Goal: Consume media (video, audio): Consume media (video, audio)

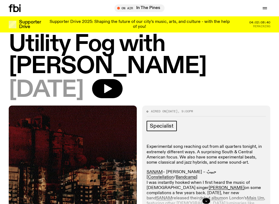
scroll to position [8, 0]
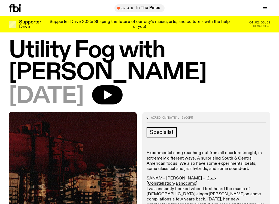
click at [113, 99] on icon "button" at bounding box center [107, 94] width 11 height 11
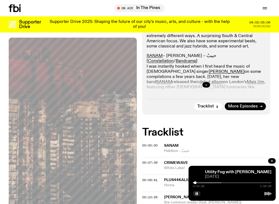
scroll to position [129, 0]
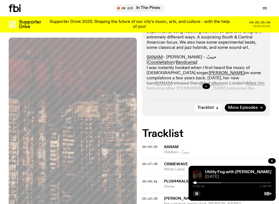
click at [207, 84] on button "button" at bounding box center [206, 85] width 8 height 5
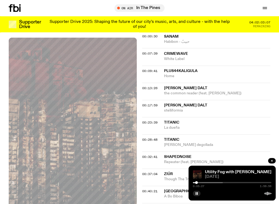
scroll to position [2214, 0]
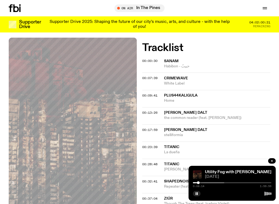
click at [219, 173] on link "Utility Fog with [PERSON_NAME]" at bounding box center [238, 172] width 66 height 4
click at [199, 182] on div at bounding box center [185, 182] width 78 height 1
click at [198, 182] on div at bounding box center [198, 182] width 3 height 3
click at [199, 182] on div at bounding box center [232, 182] width 78 height 1
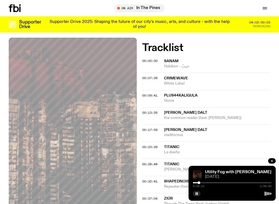
click at [201, 182] on div at bounding box center [232, 182] width 78 height 1
click at [199, 177] on img at bounding box center [197, 174] width 9 height 9
click at [204, 182] on div at bounding box center [188, 182] width 78 height 1
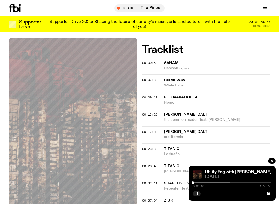
scroll to position [2211, 0]
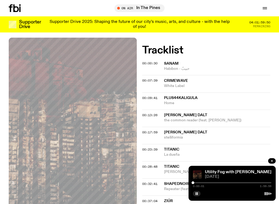
click at [190, 179] on div "Utility Fog with [PERSON_NAME] [DATE] 0:00:01 1:59:59" at bounding box center [231, 182] width 87 height 35
click at [192, 183] on div at bounding box center [192, 182] width 3 height 3
click at [230, 172] on link "Utility Fog with [PERSON_NAME]" at bounding box center [238, 172] width 66 height 4
click at [246, 191] on div at bounding box center [232, 192] width 78 height 7
click at [193, 182] on div at bounding box center [157, 182] width 78 height 1
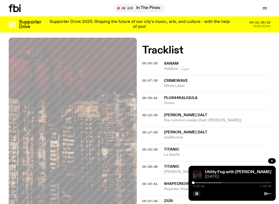
click at [192, 182] on div at bounding box center [193, 182] width 3 height 3
click at [193, 182] on div at bounding box center [192, 182] width 3 height 3
click at [193, 183] on div "0:11:14 1:59:59" at bounding box center [232, 184] width 78 height 7
click at [203, 182] on div at bounding box center [182, 182] width 78 height 1
click at [204, 182] on div at bounding box center [203, 182] width 3 height 3
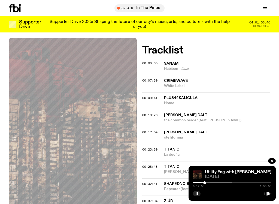
click at [207, 182] on div at bounding box center [192, 182] width 78 height 1
click at [254, 172] on link "Utility Fog with [PERSON_NAME]" at bounding box center [238, 172] width 66 height 4
click at [269, 162] on button "button" at bounding box center [272, 160] width 8 height 5
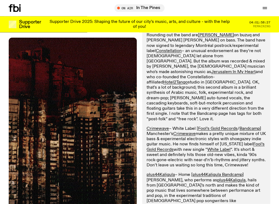
scroll to position [0, 0]
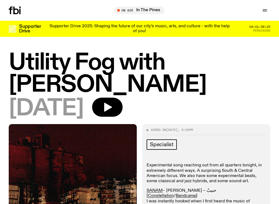
click at [113, 105] on icon "button" at bounding box center [107, 107] width 11 height 11
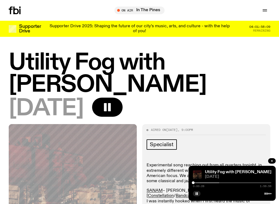
click at [192, 179] on div "Utility Fog with Peter Hollo 07.09.25 0:00:26 1:59:59" at bounding box center [231, 182] width 87 height 35
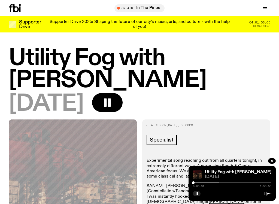
click at [261, 173] on div "Utility Fog with [PERSON_NAME]" at bounding box center [237, 172] width 67 height 4
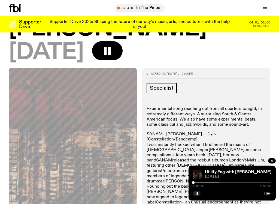
scroll to position [52, 0]
click at [194, 182] on div at bounding box center [159, 182] width 78 height 1
click at [194, 182] on div at bounding box center [160, 182] width 78 height 1
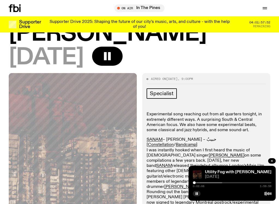
scroll to position [49, 0]
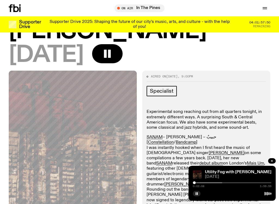
click at [195, 181] on div at bounding box center [194, 182] width 3 height 3
click at [193, 180] on div "Utility Fog with Peter Hollo 07.09.25 0:02:56 1:59:59" at bounding box center [231, 182] width 87 height 35
click at [196, 192] on button "button" at bounding box center [197, 193] width 8 height 5
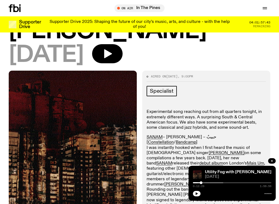
click at [195, 182] on div at bounding box center [161, 182] width 78 height 1
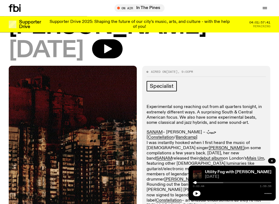
scroll to position [54, 0]
click at [194, 178] on img at bounding box center [197, 174] width 9 height 9
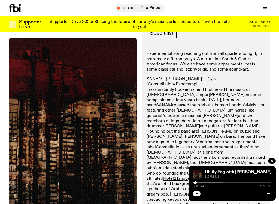
scroll to position [108, 0]
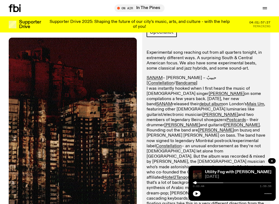
click at [192, 182] on div "Utility Fog with Peter Hollo 07.09.25 0:03:44 1:59:59" at bounding box center [231, 182] width 87 height 35
click at [194, 182] on div at bounding box center [195, 182] width 3 height 3
click at [238, 182] on div at bounding box center [201, 182] width 78 height 1
click at [239, 180] on div "Utility Fog with Peter Hollo 07.09.25 1:09:59 1:59:59" at bounding box center [231, 182] width 87 height 35
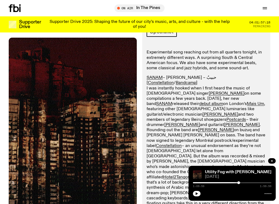
click at [240, 180] on div "Utility Fog with Peter Hollo 07.09.25 1:09:59 1:59:59" at bounding box center [231, 182] width 87 height 35
click at [238, 180] on div "Utility Fog with Peter Hollo 07.09.25 1:09:59 1:59:59" at bounding box center [231, 182] width 87 height 35
click at [264, 194] on div at bounding box center [232, 192] width 78 height 7
click at [264, 192] on div at bounding box center [232, 192] width 78 height 7
click at [237, 178] on span "[DATE]" at bounding box center [238, 176] width 66 height 4
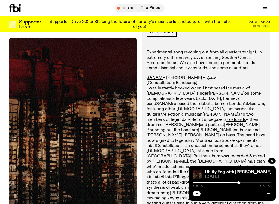
click at [238, 179] on div "Utility Fog with Peter Hollo 07.09.25 1:09:59 1:59:59" at bounding box center [231, 182] width 87 height 35
click at [241, 182] on div at bounding box center [232, 182] width 78 height 1
click at [238, 181] on div "1:13:44 1:59:59" at bounding box center [232, 184] width 78 height 7
click at [241, 182] on div at bounding box center [232, 182] width 78 height 1
click at [241, 179] on div "Utility Fog with Peter Hollo 07.09.25 1:13:19 1:59:59" at bounding box center [231, 182] width 87 height 35
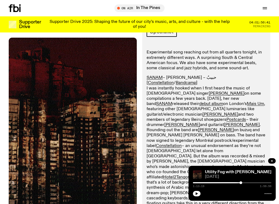
click at [239, 179] on div "Utility Fog with Peter Hollo 07.09.25 1:13:19 1:59:59" at bounding box center [231, 182] width 87 height 35
click at [238, 174] on link "Utility Fog with [PERSON_NAME]" at bounding box center [238, 172] width 66 height 4
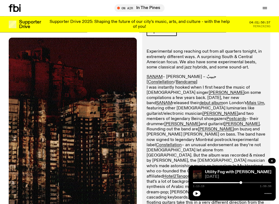
scroll to position [109, 0]
click at [241, 182] on div at bounding box center [240, 182] width 3 height 3
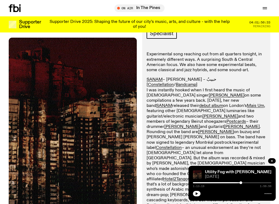
scroll to position [106, 0]
click at [241, 182] on div at bounding box center [232, 182] width 78 height 1
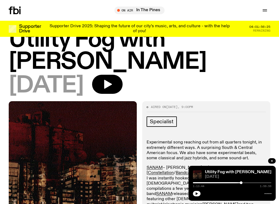
scroll to position [0, 0]
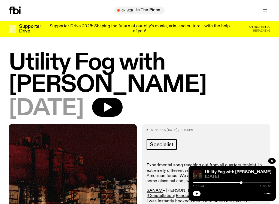
click at [263, 9] on icon "button" at bounding box center [264, 10] width 7 height 7
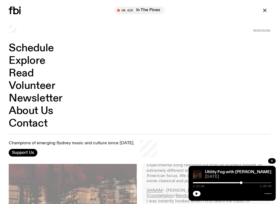
click at [264, 10] on icon "button" at bounding box center [264, 10] width 3 height 3
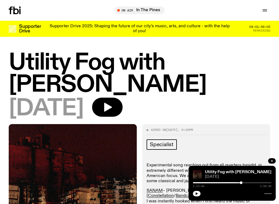
click at [236, 4] on div "Schedule Explore Read Volunteer Newsletter On Air In The Pines Tune in live On …" at bounding box center [139, 10] width 279 height 21
click at [195, 182] on div at bounding box center [162, 182] width 78 height 1
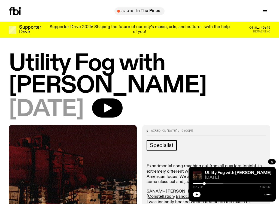
scroll to position [0, 0]
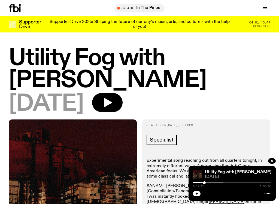
click at [196, 192] on icon "button" at bounding box center [196, 193] width 2 height 3
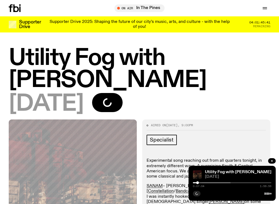
click at [205, 182] on div at bounding box center [191, 182] width 78 height 1
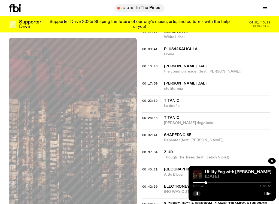
scroll to position [259, 0]
